Goal: Task Accomplishment & Management: Manage account settings

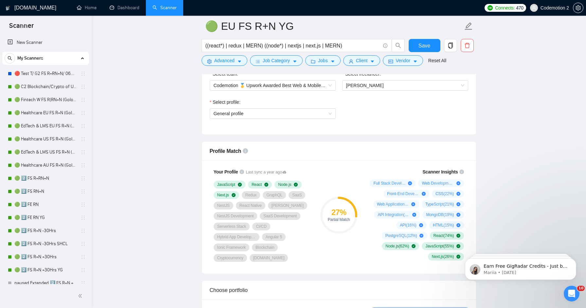
scroll to position [367, 0]
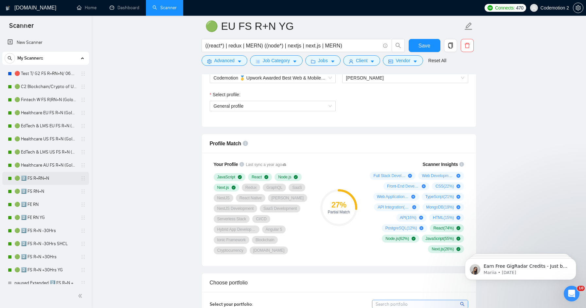
click at [43, 176] on link "🟢 2️⃣ FS R+RN+N" at bounding box center [45, 178] width 62 height 13
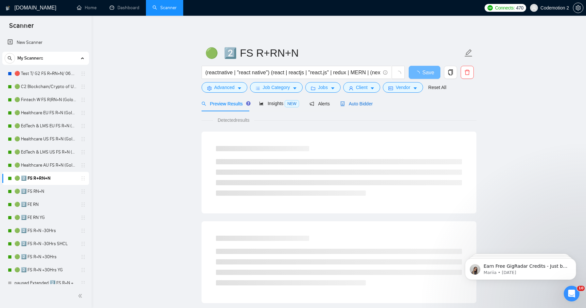
click at [368, 101] on span "Auto Bidder" at bounding box center [356, 103] width 32 height 5
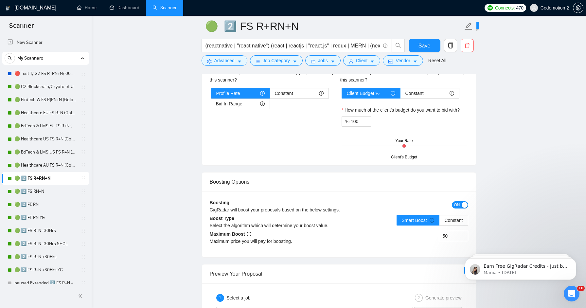
scroll to position [1096, 0]
click at [48, 194] on link "🟢 2️⃣ FS RN+N" at bounding box center [45, 191] width 62 height 13
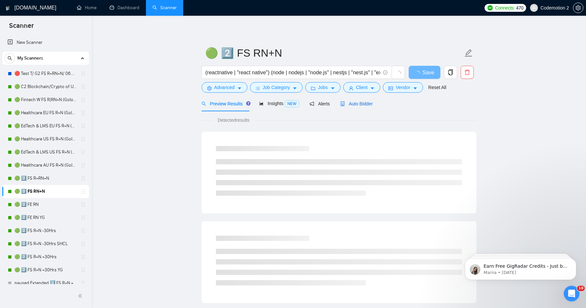
click at [366, 106] on span "Auto Bidder" at bounding box center [356, 103] width 32 height 5
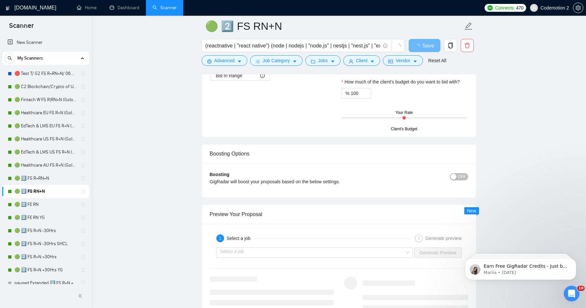
scroll to position [1115, 0]
click at [38, 202] on link "🟢 2️⃣ FE RN" at bounding box center [45, 204] width 62 height 13
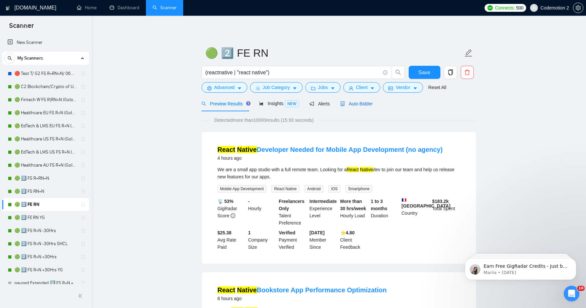
click at [363, 102] on span "Auto Bidder" at bounding box center [356, 103] width 32 height 5
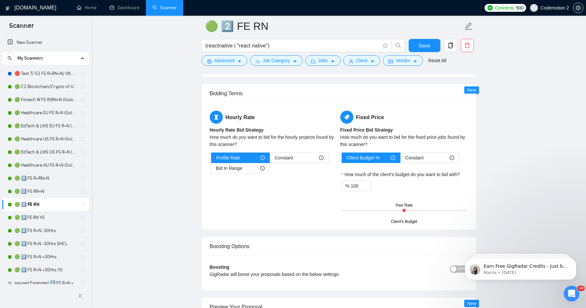
scroll to position [1101, 0]
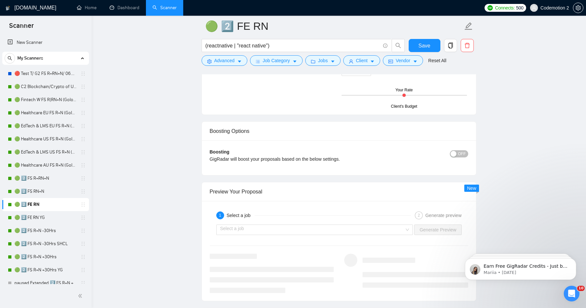
click at [461, 154] on span "OFF" at bounding box center [462, 153] width 8 height 7
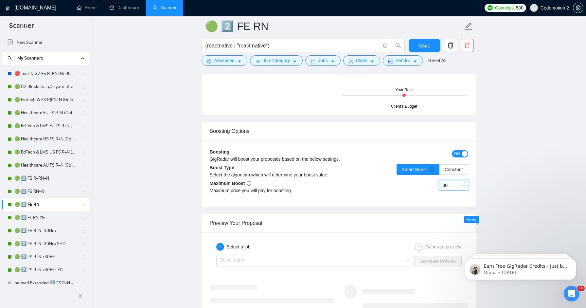
drag, startPoint x: 451, startPoint y: 185, endPoint x: 441, endPoint y: 185, distance: 9.8
click at [441, 185] on input "30" at bounding box center [453, 185] width 29 height 10
type input "40"
click at [453, 200] on div "Boosting GigRadar will boost your proposals based on the below settings. ON Boo…" at bounding box center [339, 173] width 274 height 66
click at [421, 43] on span "Save" at bounding box center [425, 46] width 12 height 8
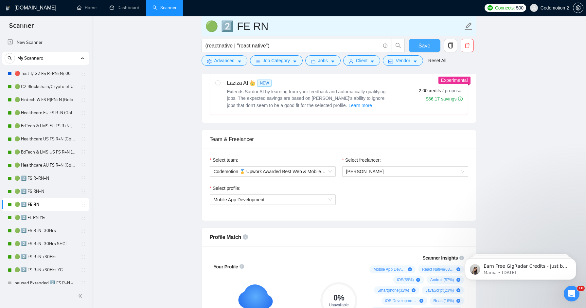
scroll to position [154, 0]
